Goal: Information Seeking & Learning: Learn about a topic

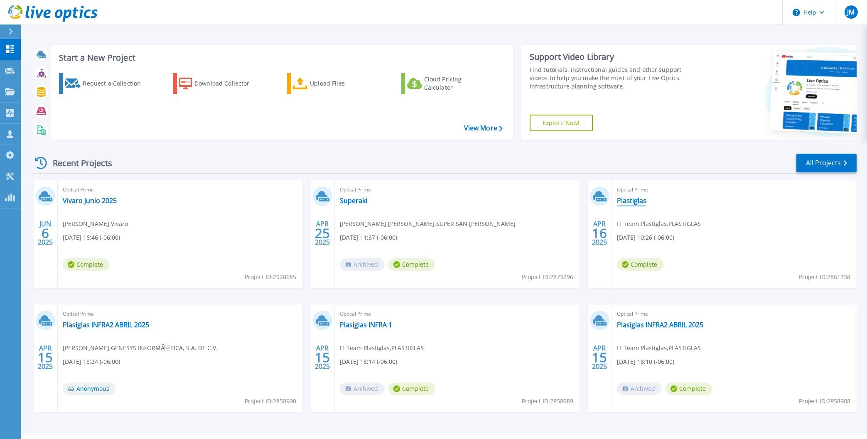
click at [635, 202] on link "Plastiglas" at bounding box center [631, 201] width 29 height 8
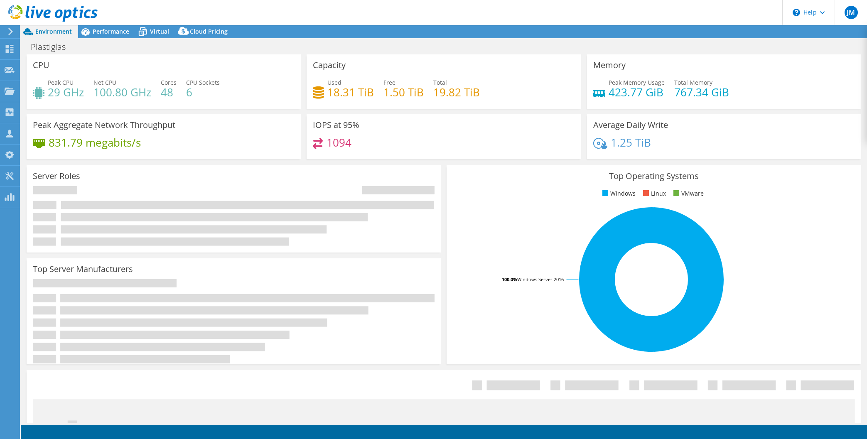
select select "USD"
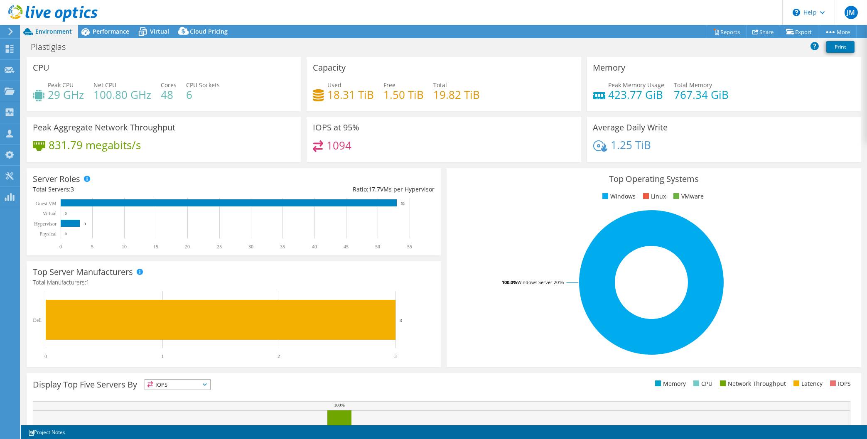
click at [11, 33] on use at bounding box center [10, 31] width 5 height 7
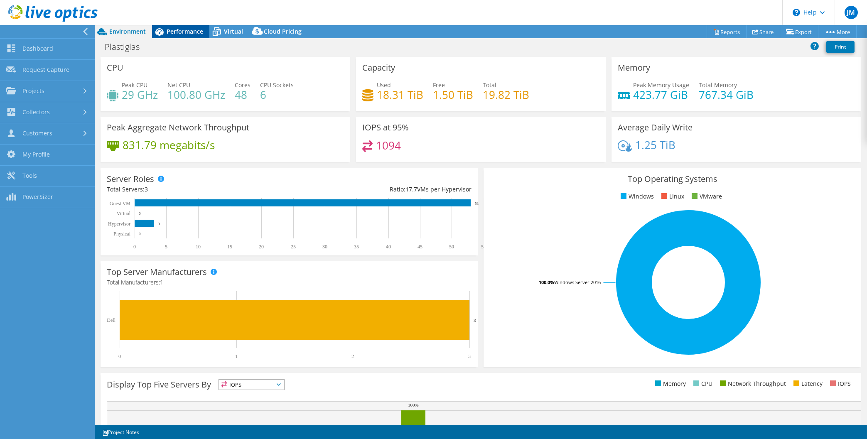
click at [193, 31] on span "Performance" at bounding box center [185, 31] width 37 height 8
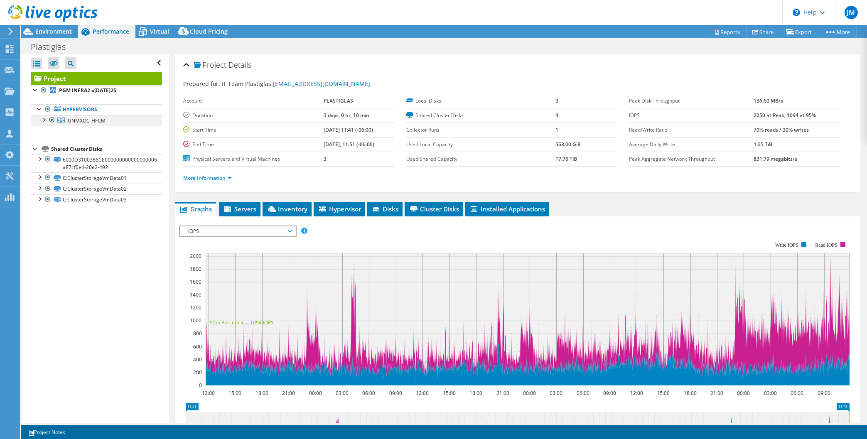
click at [42, 122] on div at bounding box center [43, 119] width 8 height 8
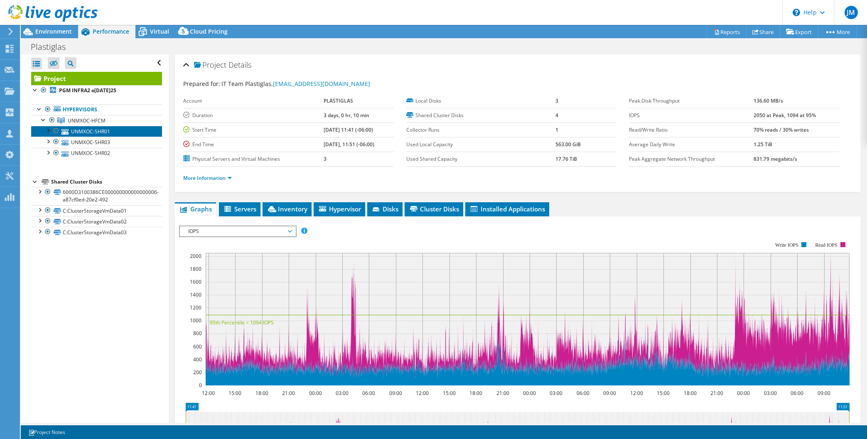
click at [101, 132] on link "UNMXOC-SHR01" at bounding box center [96, 131] width 131 height 11
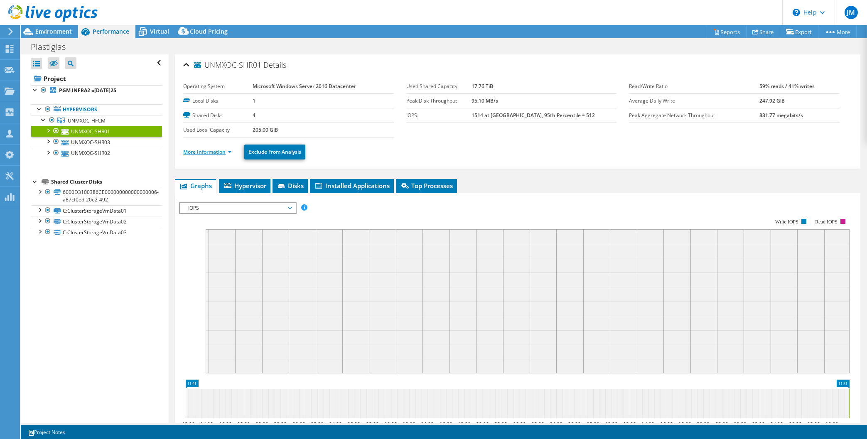
click at [197, 150] on link "More Information" at bounding box center [207, 151] width 49 height 7
